Goal: Task Accomplishment & Management: Manage account settings

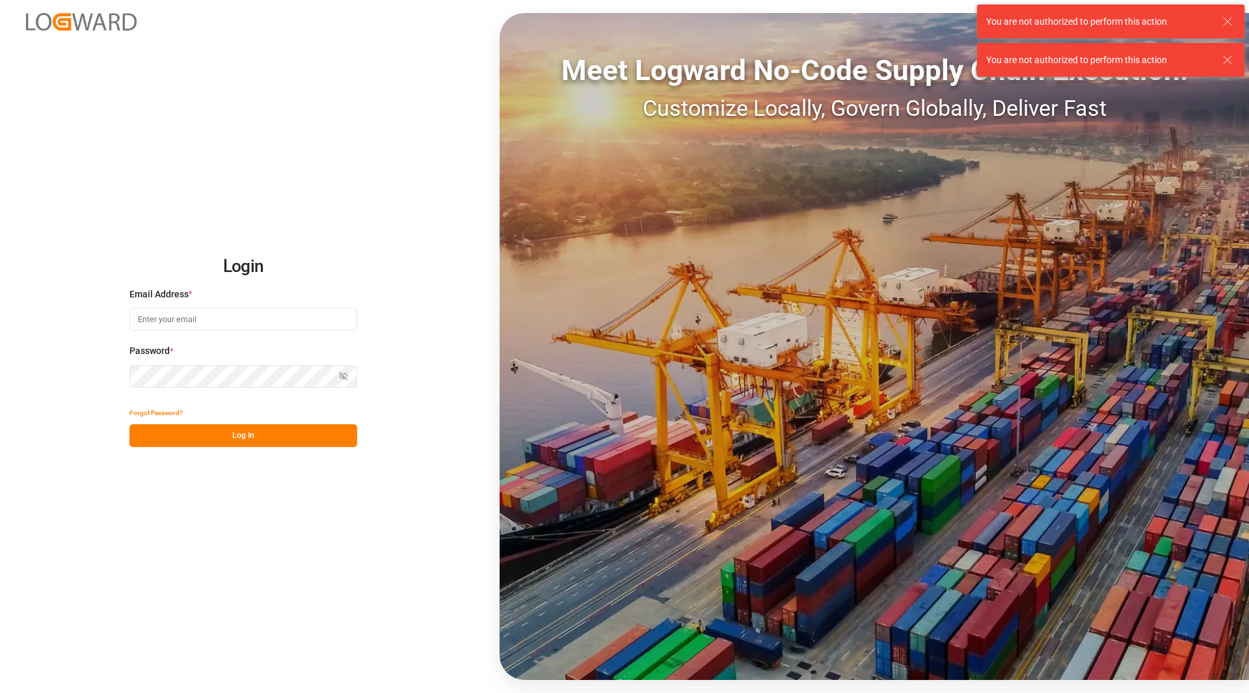
click at [342, 202] on div "Login Email Address * Password * Show password Forgot Password? Log In Meet Log…" at bounding box center [624, 346] width 1249 height 693
click at [190, 323] on input at bounding box center [243, 319] width 228 height 23
click at [189, 323] on input at bounding box center [243, 319] width 228 height 23
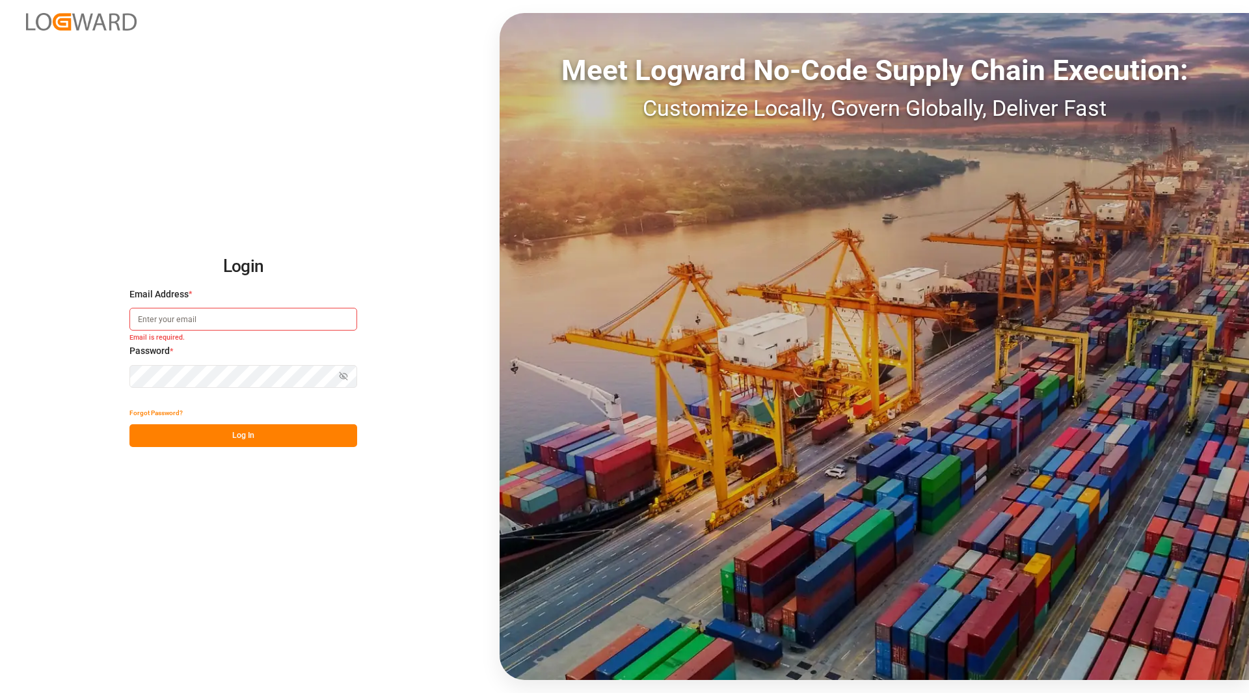
click at [437, 373] on div "Login Email Address * Email is required. Password * Show password Password is r…" at bounding box center [624, 346] width 1249 height 693
click at [163, 322] on input at bounding box center [243, 319] width 228 height 23
click at [163, 316] on input at bounding box center [243, 319] width 228 height 23
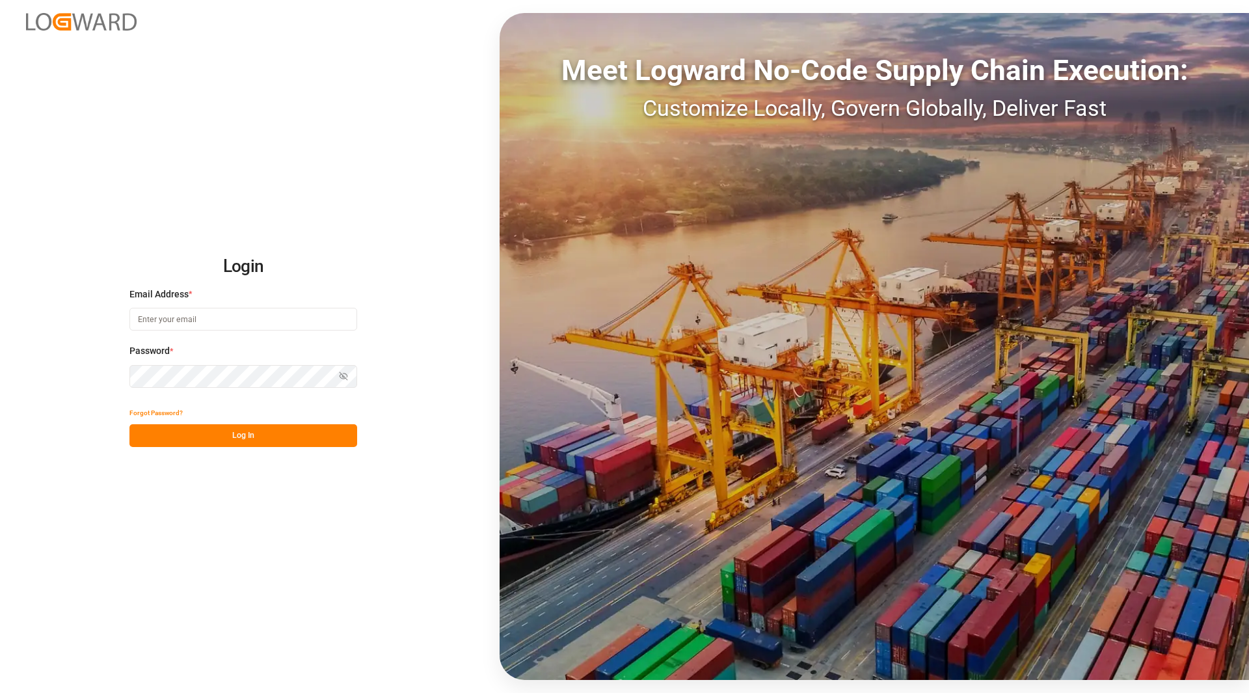
click at [163, 316] on input at bounding box center [243, 319] width 228 height 23
type input "ezequie"
